Goal: Obtain resource: Download file/media

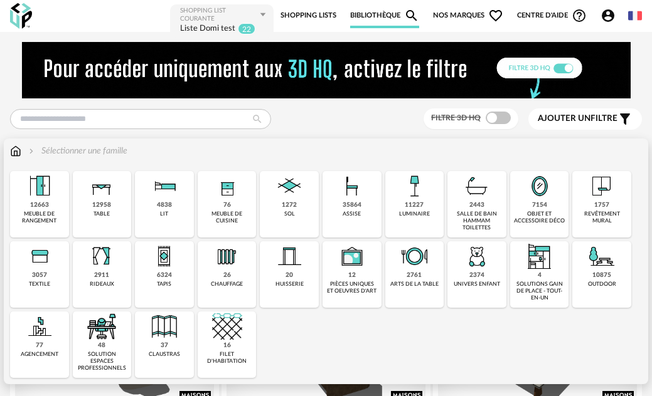
click at [604, 206] on div "1757" at bounding box center [601, 205] width 15 height 8
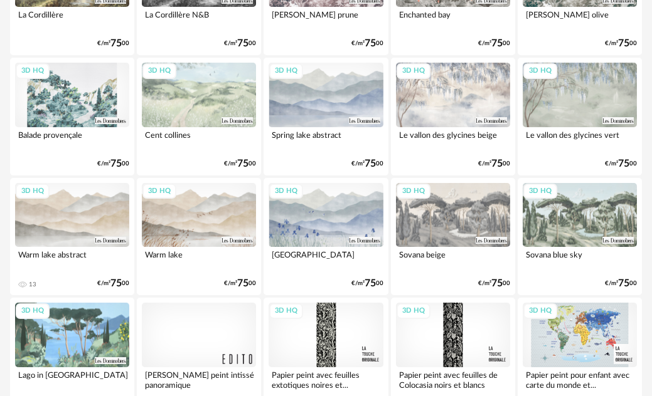
scroll to position [439, 0]
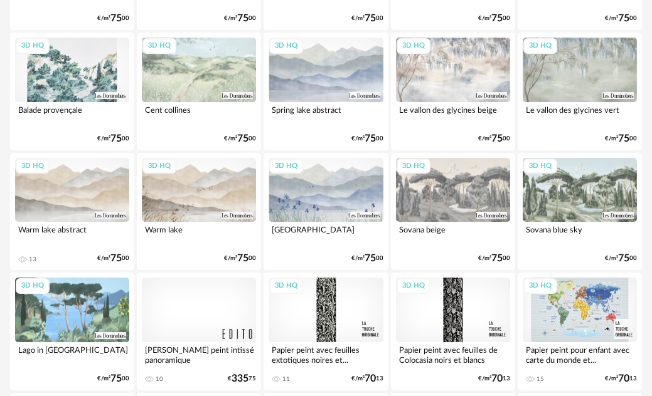
click at [66, 195] on div "3D HQ" at bounding box center [72, 190] width 114 height 64
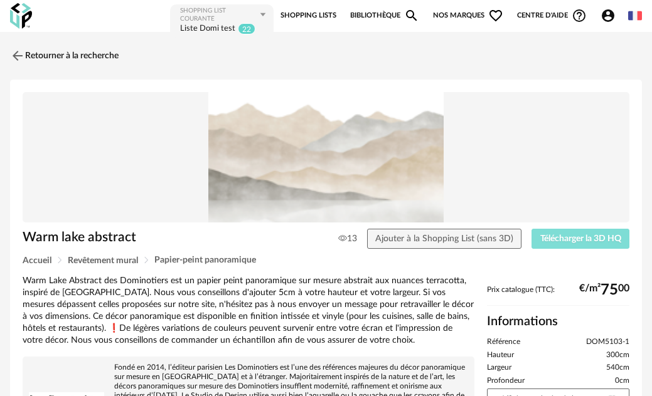
click at [597, 237] on span "Télécharger la 3D HQ" at bounding box center [580, 239] width 81 height 9
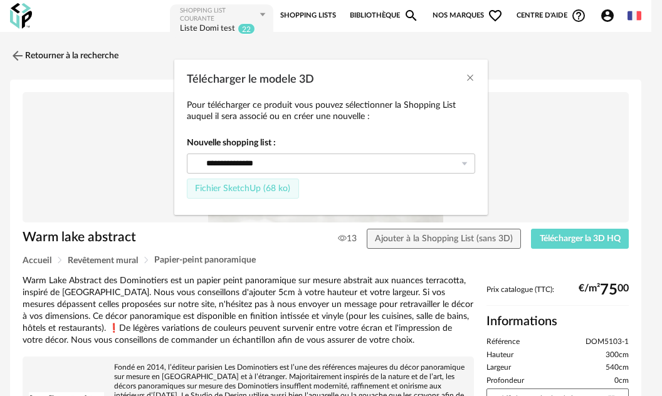
click at [270, 196] on button "Fichier SketchUp (68 ko)" at bounding box center [243, 189] width 112 height 20
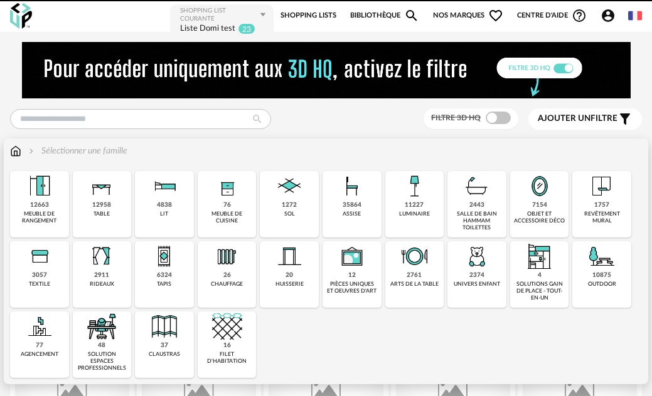
click at [598, 199] on div "Close icon 12663 meuble de rangement 12958 table 4838 lit 76 meuble de cuisine …" at bounding box center [326, 274] width 632 height 207
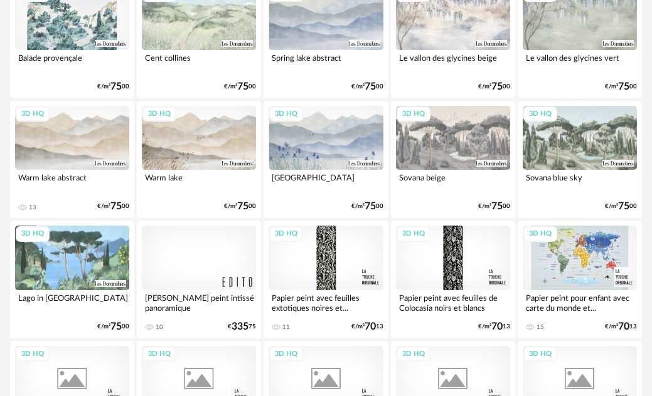
scroll to position [502, 0]
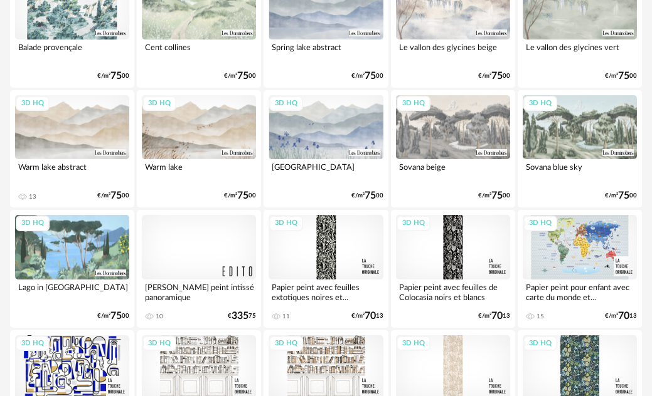
click at [62, 126] on div "3D HQ" at bounding box center [72, 127] width 114 height 64
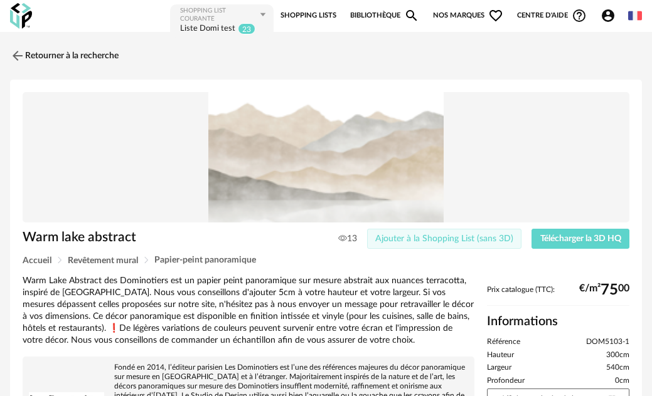
click at [461, 238] on span "Ajouter à la Shopping List (sans 3D)" at bounding box center [444, 239] width 138 height 9
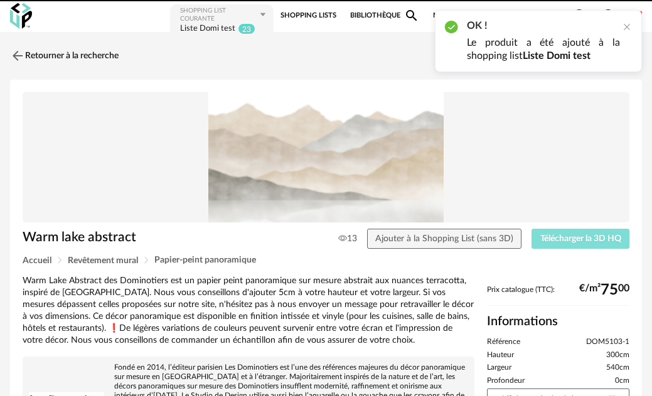
click at [568, 236] on span "Télécharger la 3D HQ" at bounding box center [580, 239] width 81 height 9
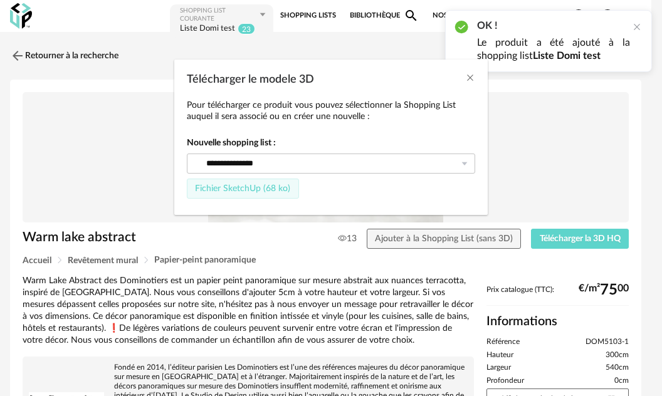
click at [271, 191] on span "Fichier SketchUp (68 ko)" at bounding box center [242, 188] width 95 height 9
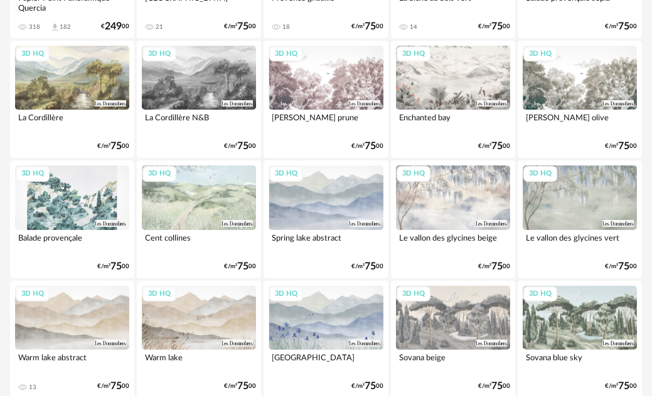
scroll to position [376, 0]
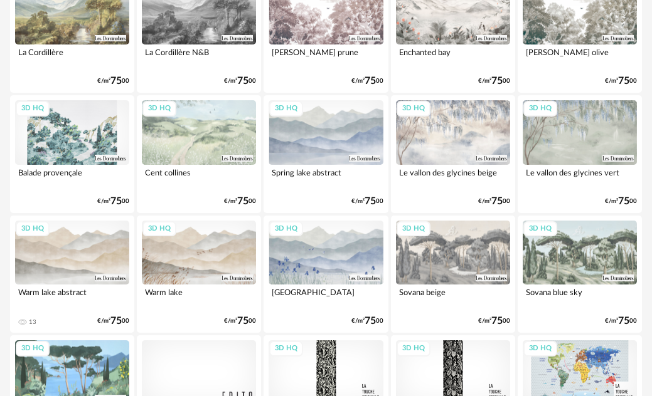
click at [90, 246] on div "3D HQ" at bounding box center [72, 253] width 114 height 64
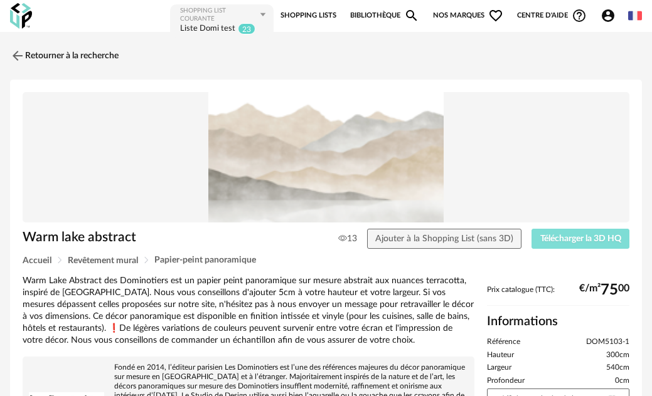
click at [546, 235] on span "Télécharger la 3D HQ" at bounding box center [580, 239] width 81 height 9
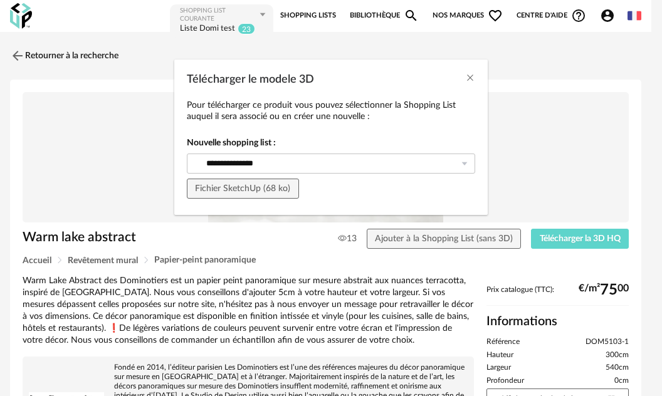
click at [238, 174] on div "**********" at bounding box center [331, 167] width 289 height 61
click at [238, 181] on button "Fichier SketchUp (68 ko)" at bounding box center [243, 189] width 112 height 20
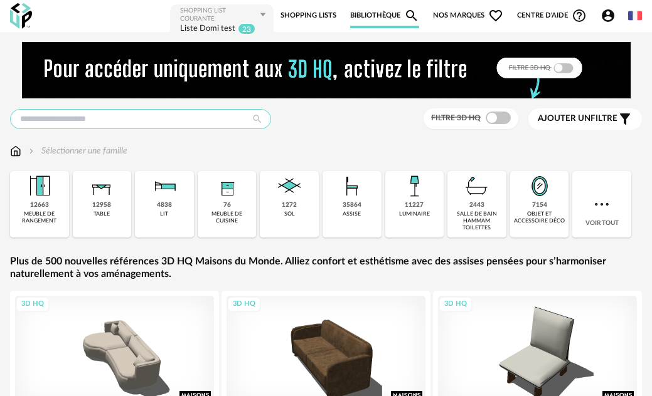
click at [60, 117] on input "text" at bounding box center [140, 119] width 261 height 20
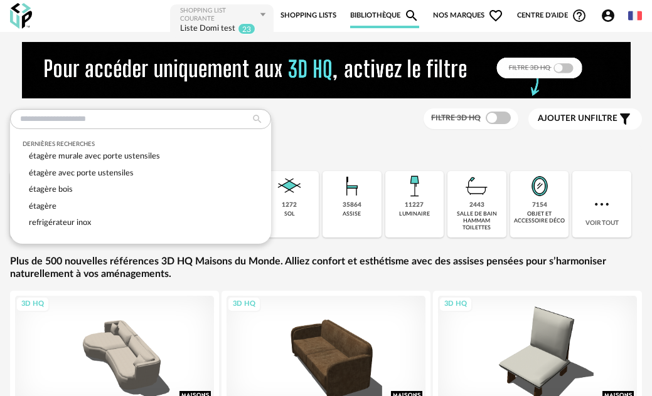
click at [84, 109] on div "Dernières recherches étagère murale avec porte ustensiles étagère avec porte us…" at bounding box center [326, 119] width 632 height 21
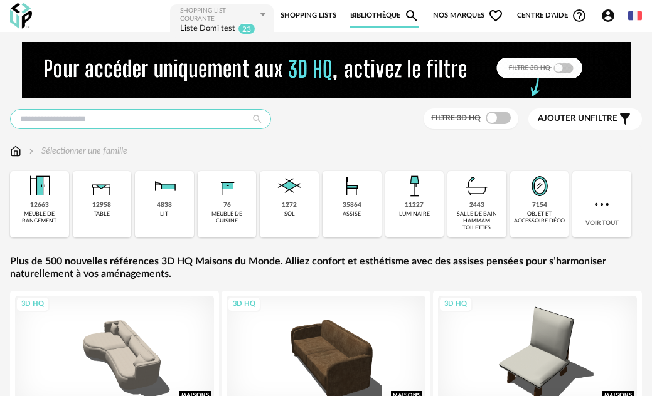
click at [83, 114] on input "text" at bounding box center [140, 119] width 261 height 20
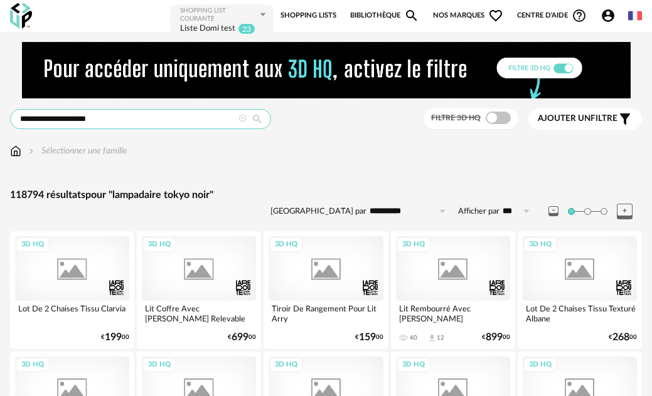
type input "**********"
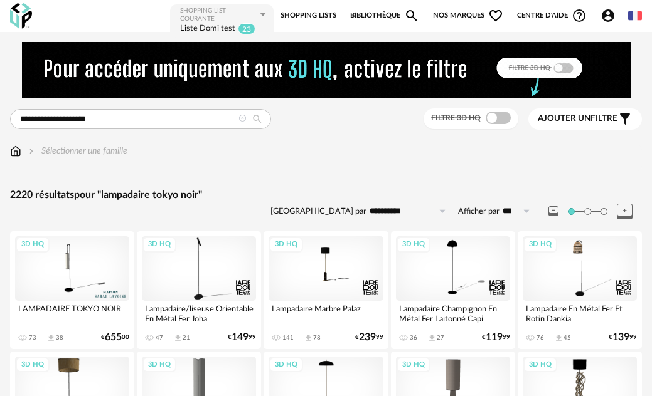
click at [99, 280] on div "3D HQ" at bounding box center [72, 268] width 114 height 64
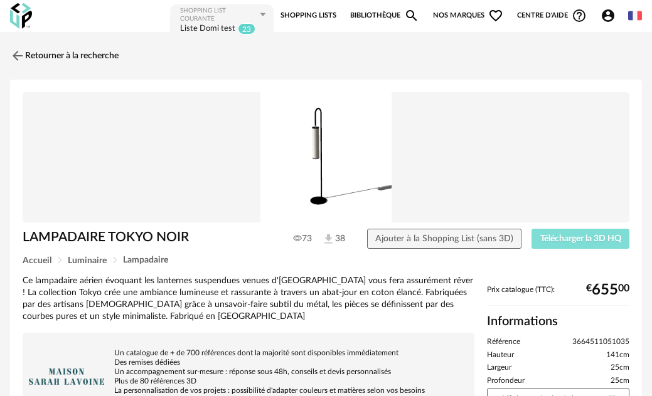
click at [578, 242] on span "Télécharger la 3D HQ" at bounding box center [580, 239] width 81 height 9
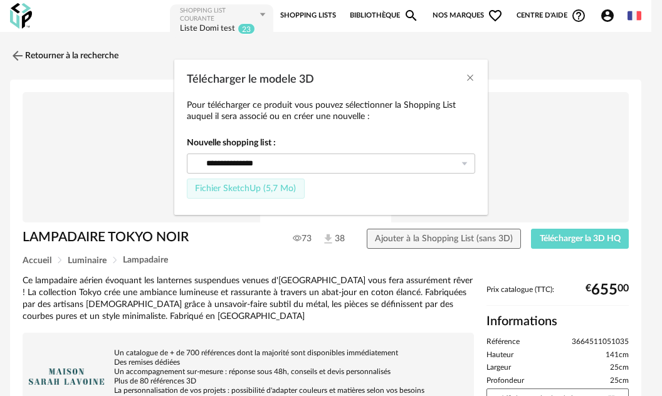
click at [277, 188] on span "Fichier SketchUp (5,7 Mo)" at bounding box center [245, 188] width 101 height 9
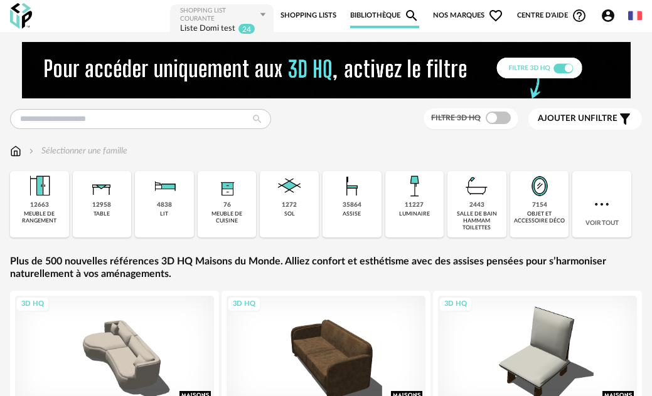
click at [307, 12] on link "Shopping Lists" at bounding box center [308, 15] width 56 height 25
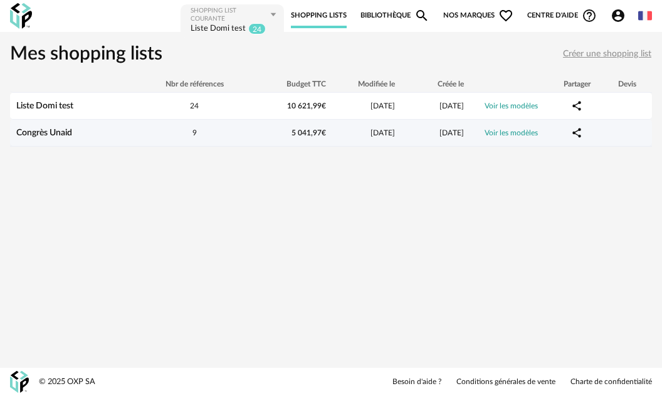
click at [57, 138] on div "Congrès Unaid" at bounding box center [74, 133] width 128 height 11
click at [26, 131] on link "Congrès Unaid" at bounding box center [44, 133] width 56 height 9
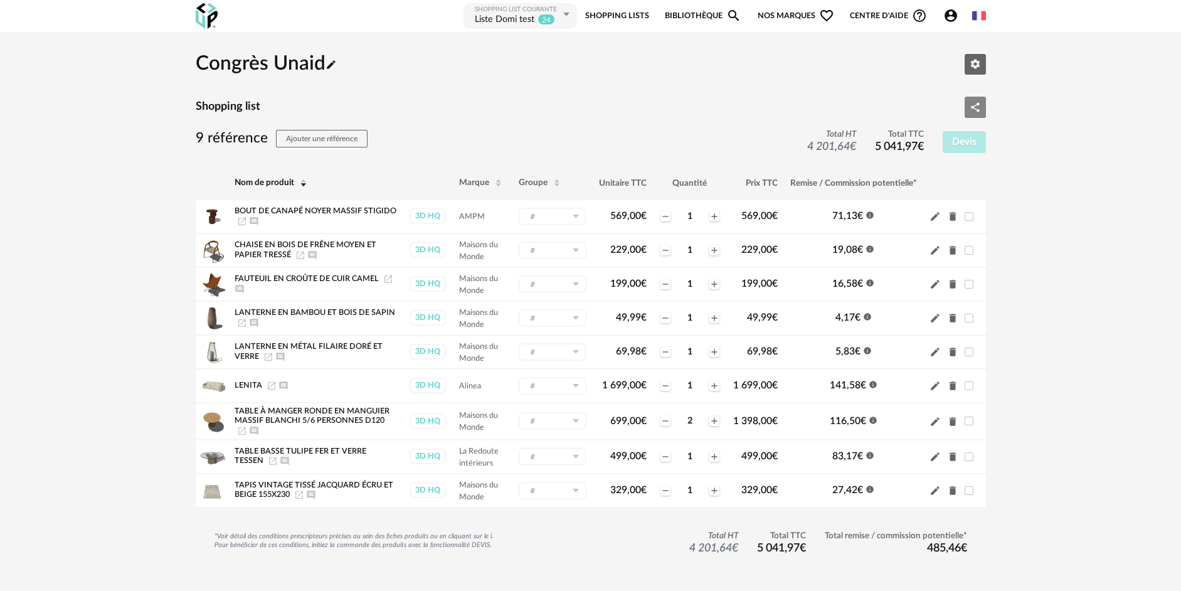
click at [651, 107] on icon "Share Variant icon" at bounding box center [975, 107] width 11 height 11
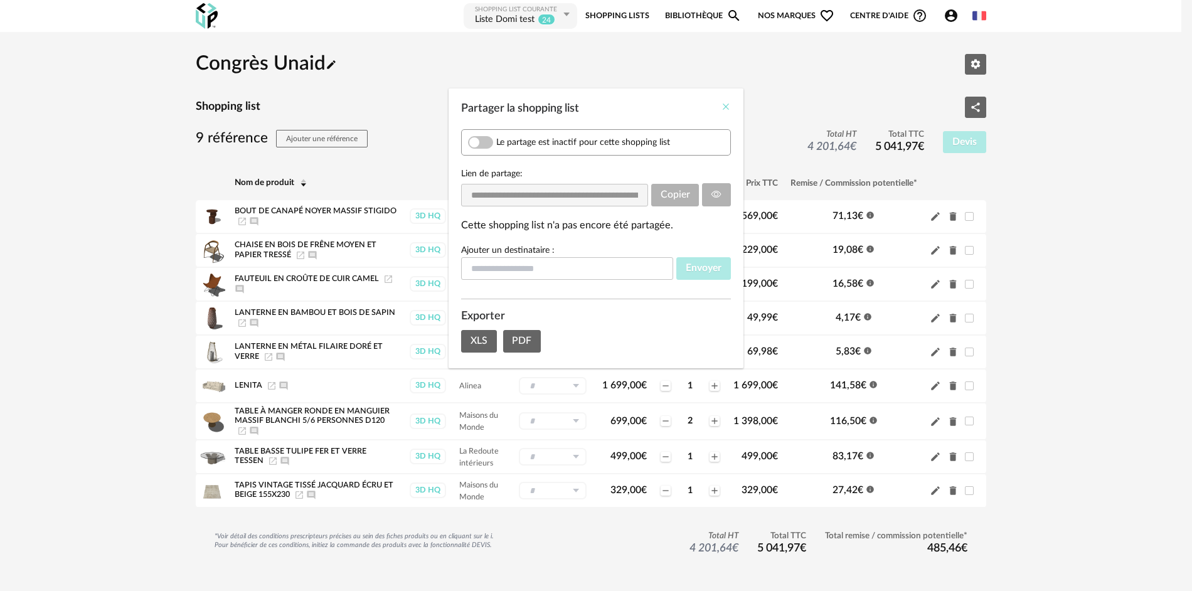
click at [651, 109] on icon "Close" at bounding box center [726, 107] width 10 height 10
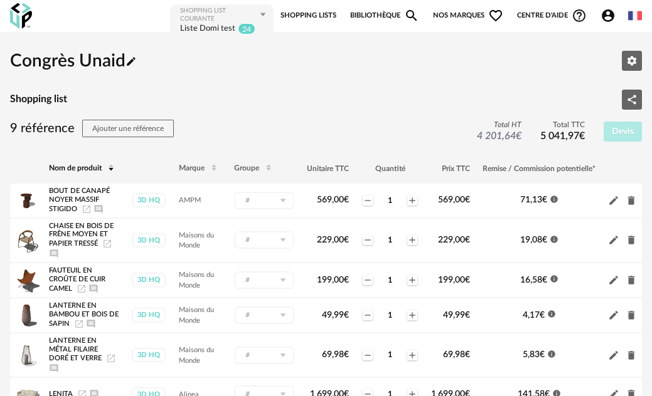
click at [460, 15] on span "Nos marques Heart Outline icon" at bounding box center [468, 15] width 70 height 25
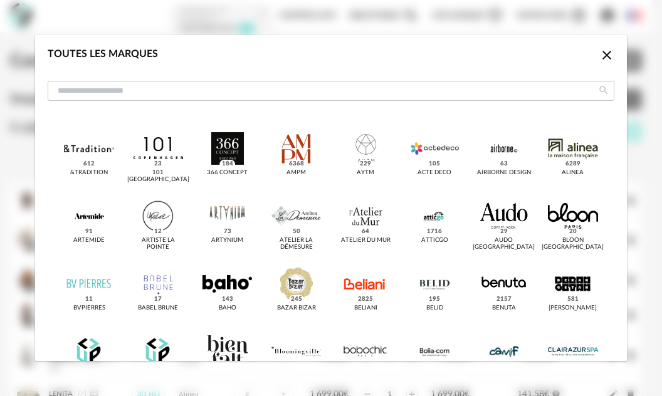
click at [600, 59] on icon "Close icon" at bounding box center [607, 55] width 15 height 15
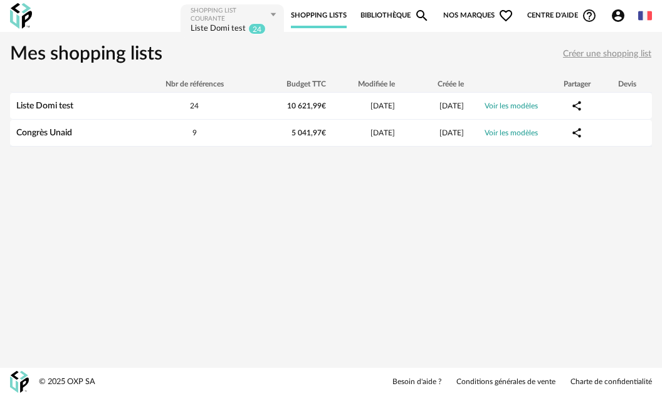
click at [21, 17] on img at bounding box center [21, 16] width 22 height 26
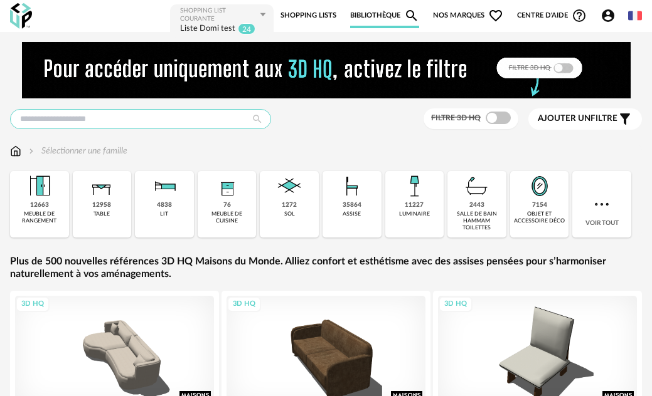
click at [92, 114] on input "text" at bounding box center [140, 119] width 261 height 20
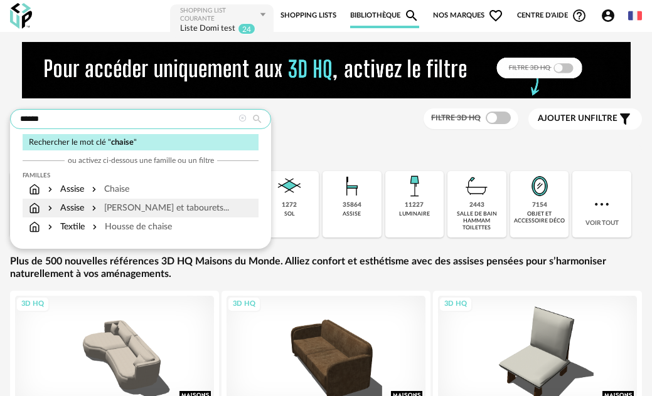
type input "******"
click at [172, 207] on div "Chaises et tabourets..." at bounding box center [159, 208] width 140 height 13
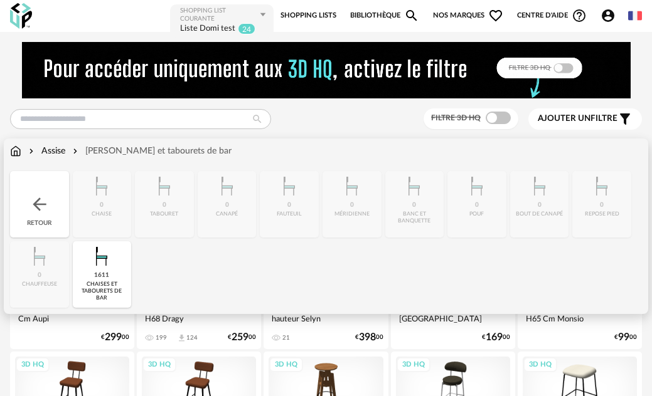
click at [13, 149] on img at bounding box center [15, 151] width 11 height 13
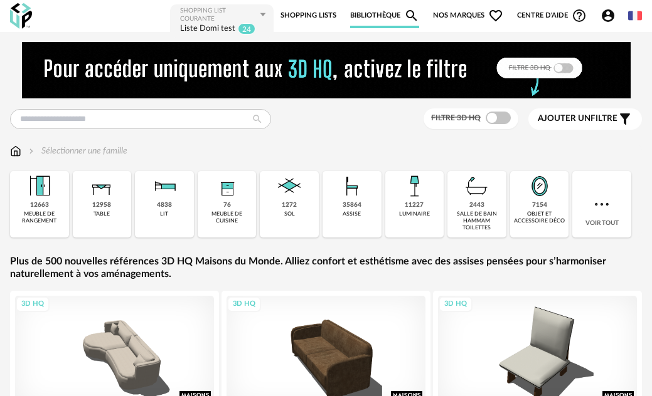
click at [325, 19] on link "Shopping Lists" at bounding box center [308, 15] width 56 height 25
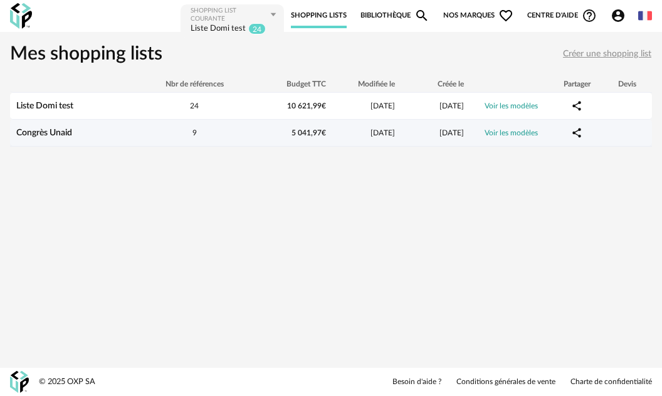
click at [56, 132] on link "Congrès Unaid" at bounding box center [44, 133] width 56 height 9
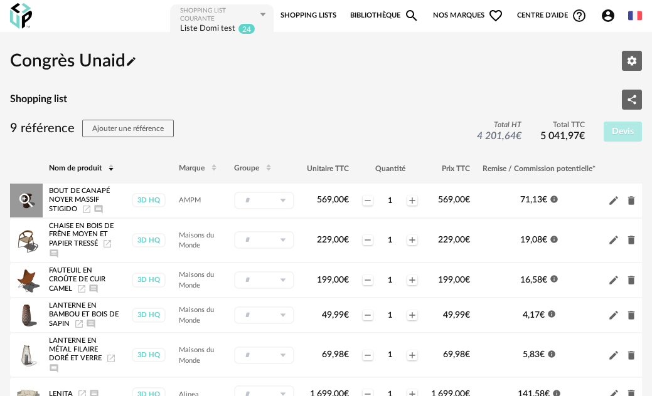
click at [280, 201] on icon at bounding box center [283, 201] width 16 height 18
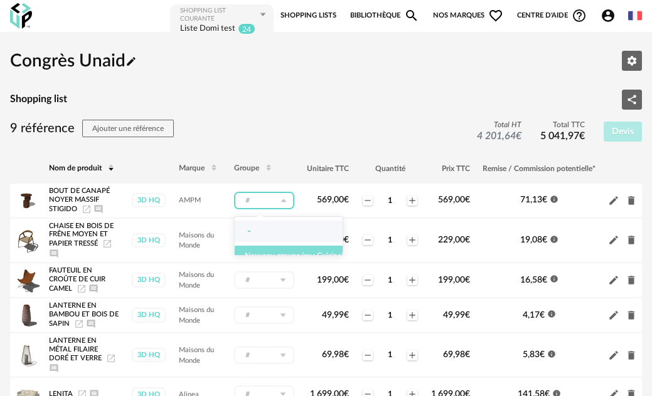
click at [280, 260] on button "Nouveau groupe (ex.: Cuisine)" at bounding box center [294, 256] width 119 height 20
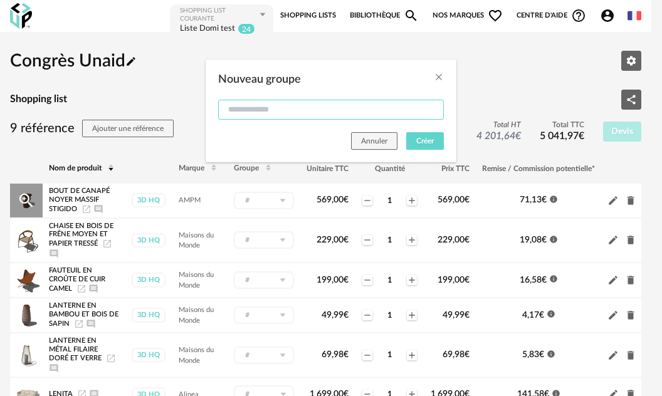
click at [255, 107] on input "Nouveau groupe" at bounding box center [331, 110] width 226 height 20
type input "*****"
click at [425, 144] on span "Créer" at bounding box center [426, 141] width 18 height 8
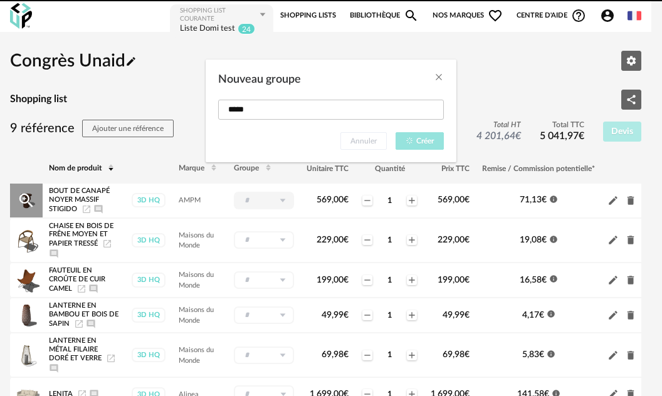
type input "*****"
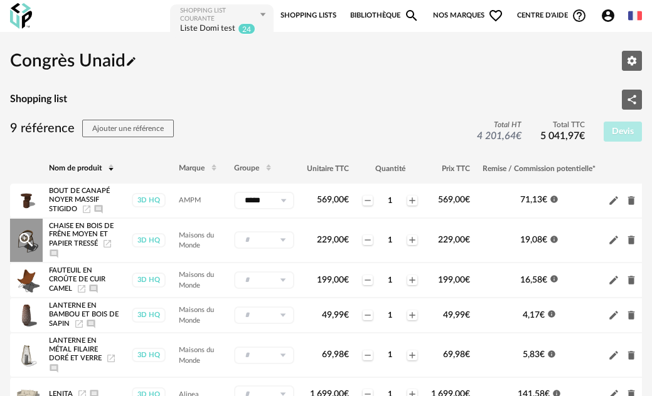
click at [285, 245] on icon at bounding box center [283, 240] width 16 height 18
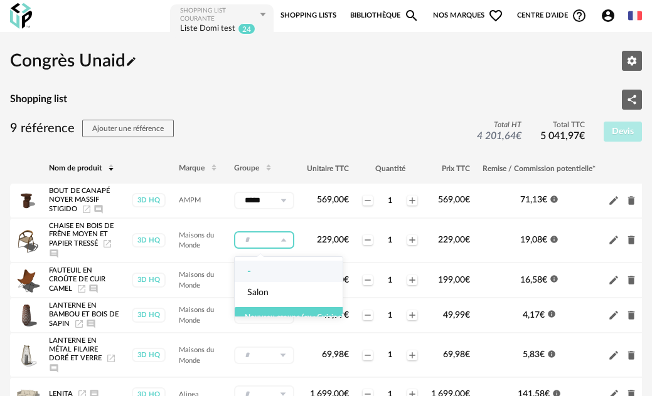
click at [396, 85] on div "Congrès Unaid Pencil icon Editer les paramètres Shopping list Share Variant ico…" at bounding box center [326, 334] width 632 height 585
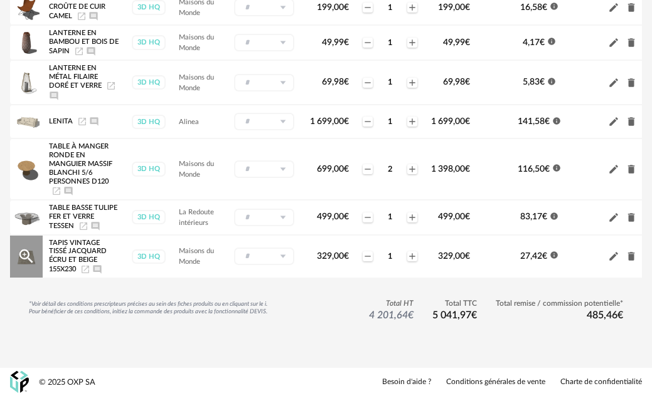
scroll to position [285, 0]
